Goal: Information Seeking & Learning: Check status

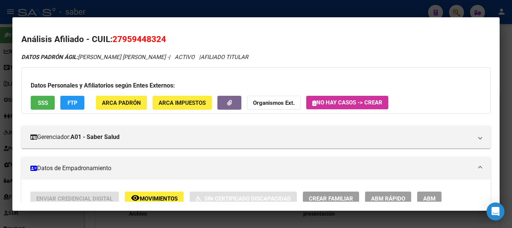
scroll to position [0, 923]
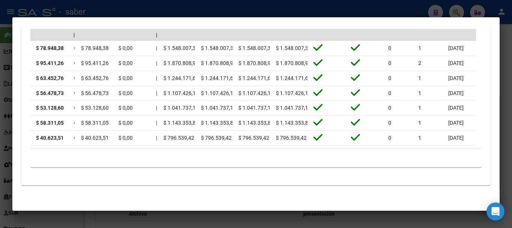
drag, startPoint x: 69, startPoint y: 221, endPoint x: 67, endPoint y: 190, distance: 30.8
click at [69, 220] on div at bounding box center [256, 114] width 512 height 228
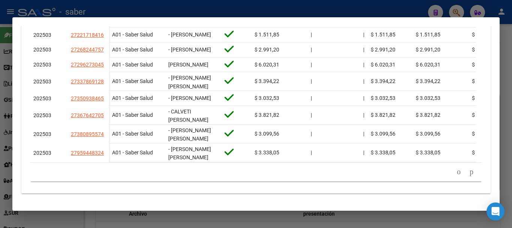
click at [54, 219] on div at bounding box center [256, 114] width 512 height 228
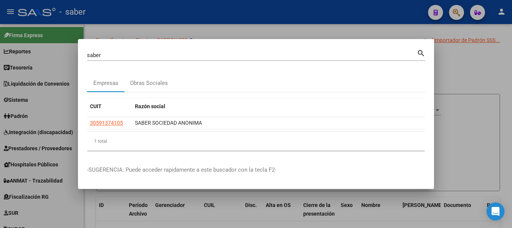
click at [54, 219] on div at bounding box center [256, 114] width 512 height 228
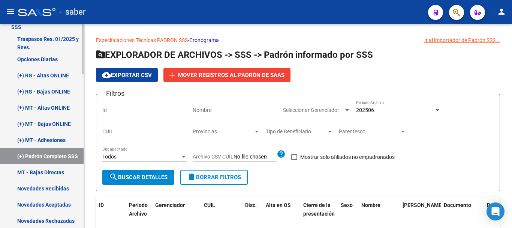
scroll to position [375, 0]
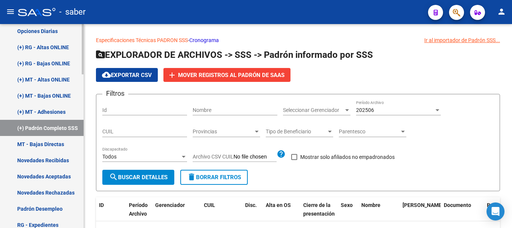
click at [40, 162] on link "Novedades Recibidas" at bounding box center [42, 160] width 84 height 16
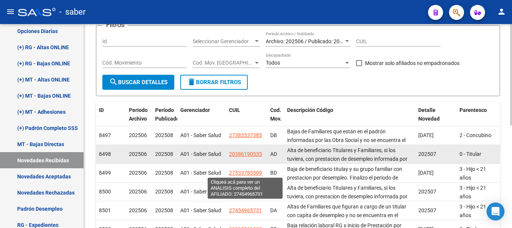
scroll to position [75, 0]
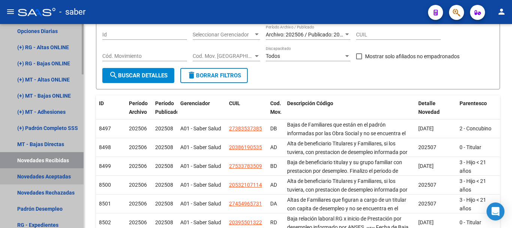
drag, startPoint x: 48, startPoint y: 175, endPoint x: 57, endPoint y: 185, distance: 13.3
click at [48, 175] on link "Novedades Aceptadas" at bounding box center [42, 176] width 84 height 16
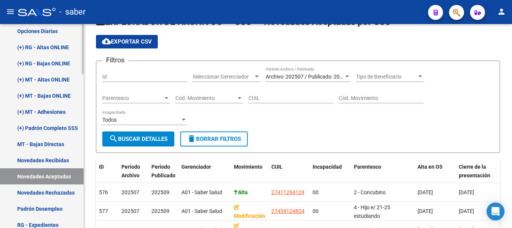
scroll to position [75, 0]
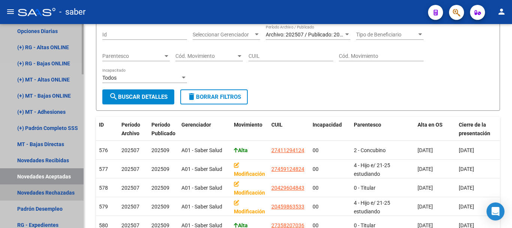
click at [58, 193] on link "Novedades Rechazadas" at bounding box center [42, 192] width 84 height 16
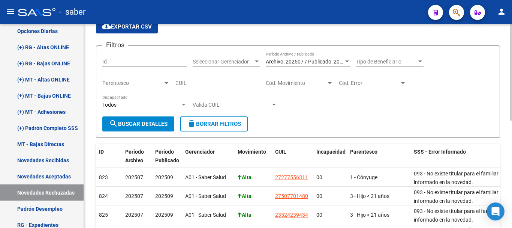
scroll to position [37, 0]
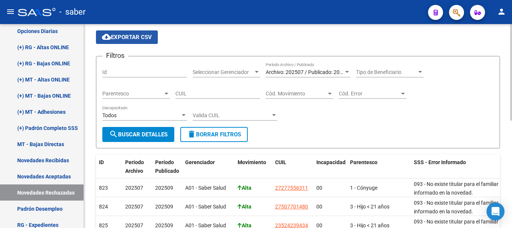
click at [108, 32] on mat-icon "cloud_download" at bounding box center [106, 36] width 9 height 9
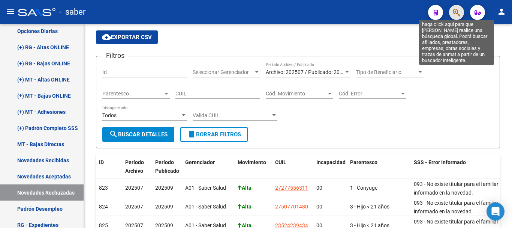
click at [458, 16] on icon "button" at bounding box center [456, 12] width 7 height 9
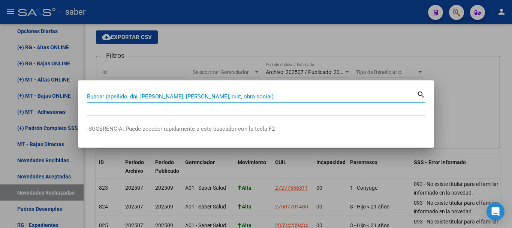
click at [260, 93] on input "Buscar (apellido, dni, [PERSON_NAME], [PERSON_NAME], cuit, obra social)" at bounding box center [252, 96] width 330 height 7
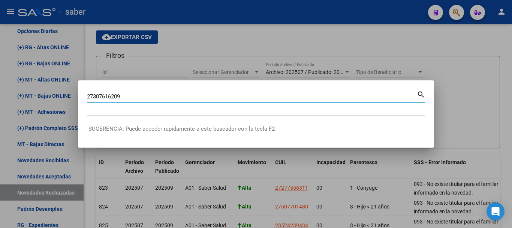
type input "27307616209"
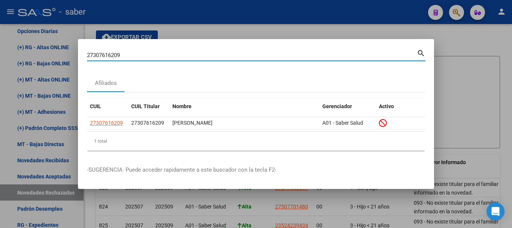
click at [464, 88] on div at bounding box center [256, 114] width 512 height 228
